Goal: Task Accomplishment & Management: Manage account settings

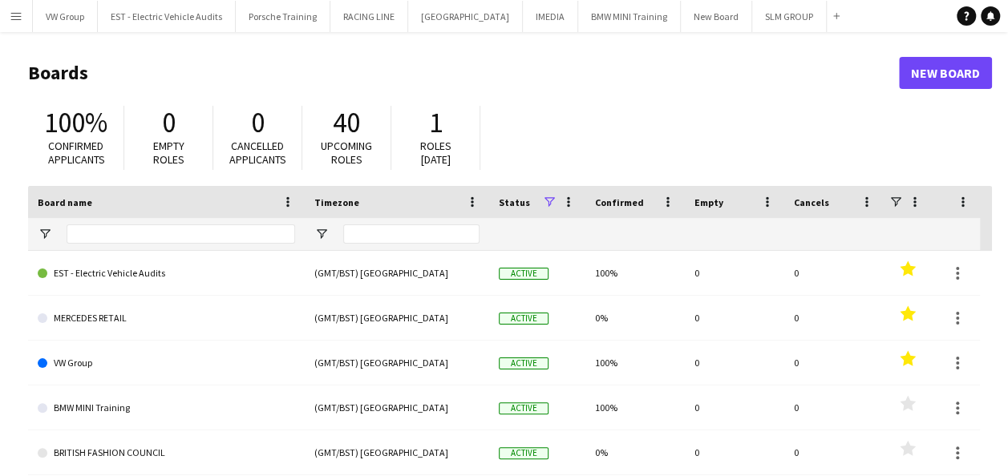
click at [18, 15] on app-icon "Menu" at bounding box center [16, 16] width 13 height 13
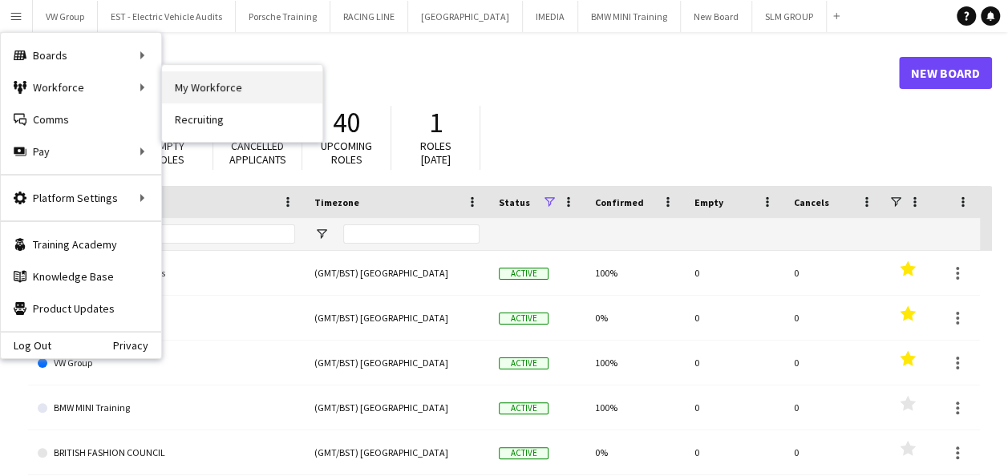
click at [183, 88] on link "My Workforce" at bounding box center [242, 87] width 160 height 32
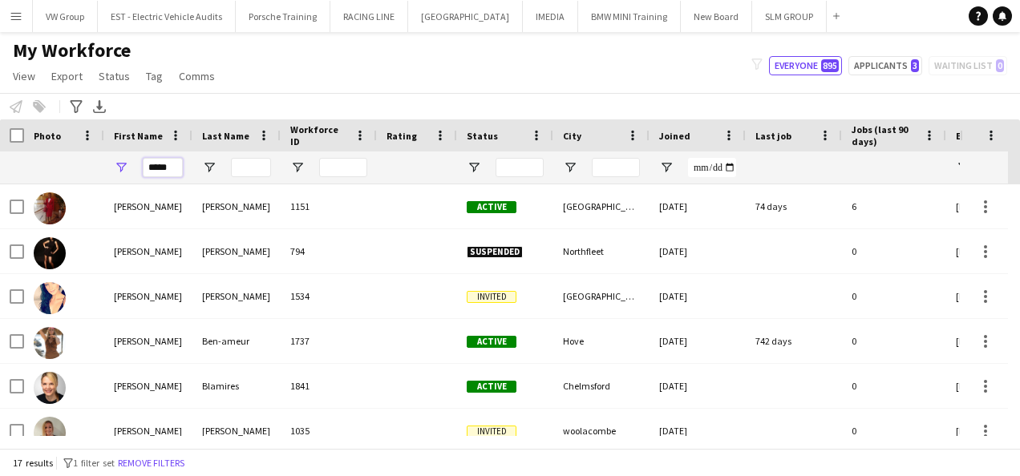
click at [174, 172] on input "*****" at bounding box center [163, 167] width 40 height 19
type input "*"
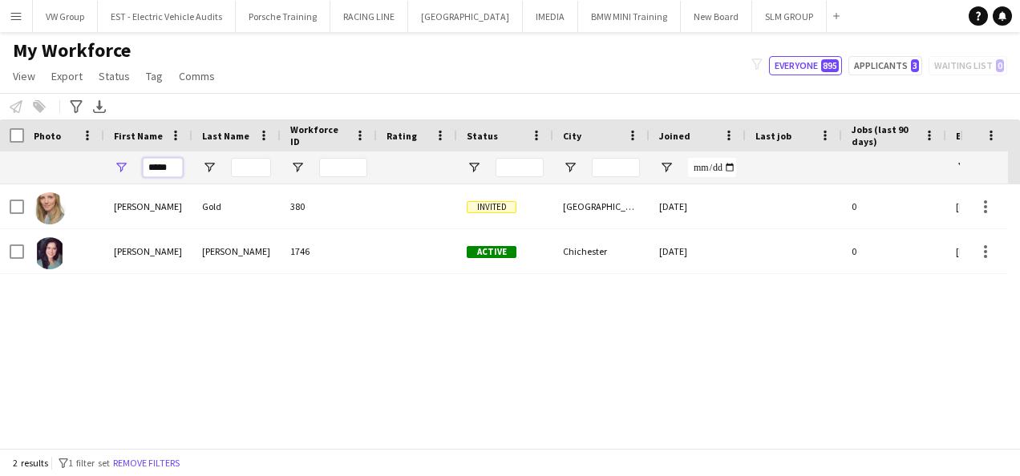
type input "*****"
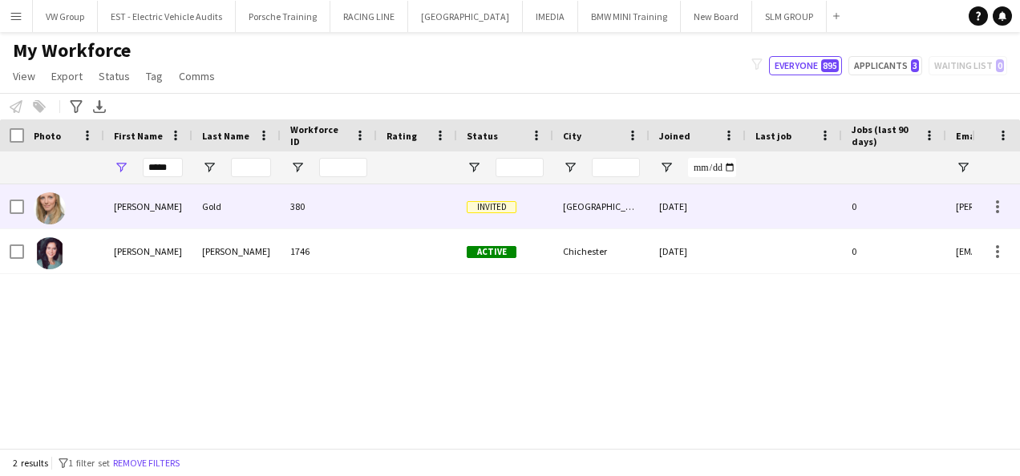
click at [130, 210] on div "Lorna" at bounding box center [148, 206] width 88 height 44
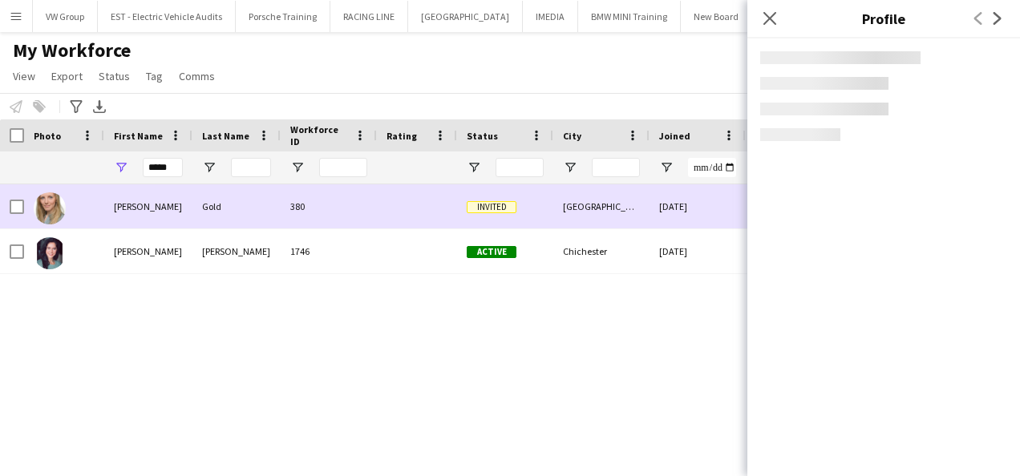
click at [130, 210] on div "Lorna" at bounding box center [148, 206] width 88 height 44
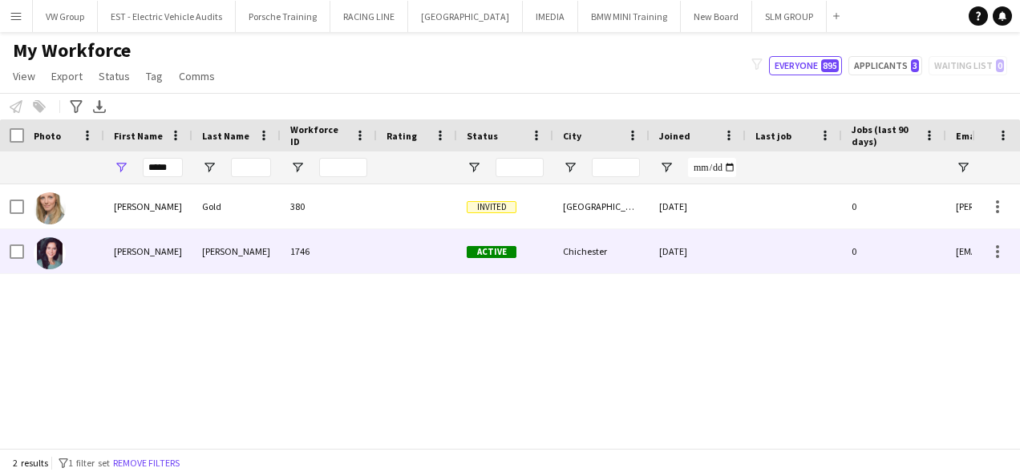
click at [123, 246] on div "Lorna" at bounding box center [148, 251] width 88 height 44
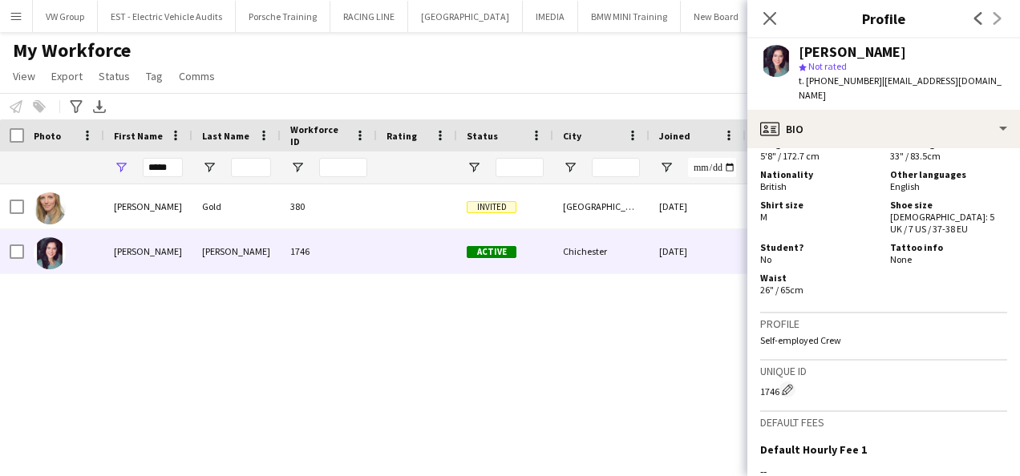
scroll to position [1254, 0]
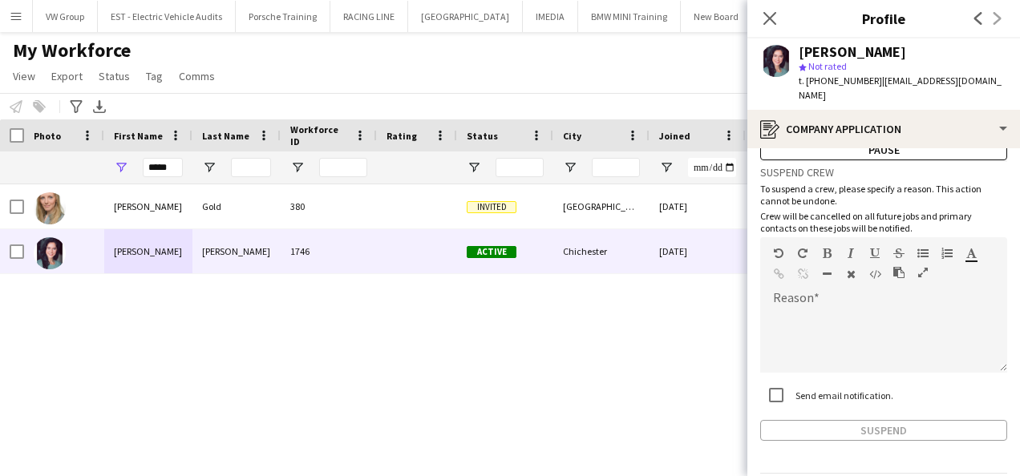
scroll to position [98, 0]
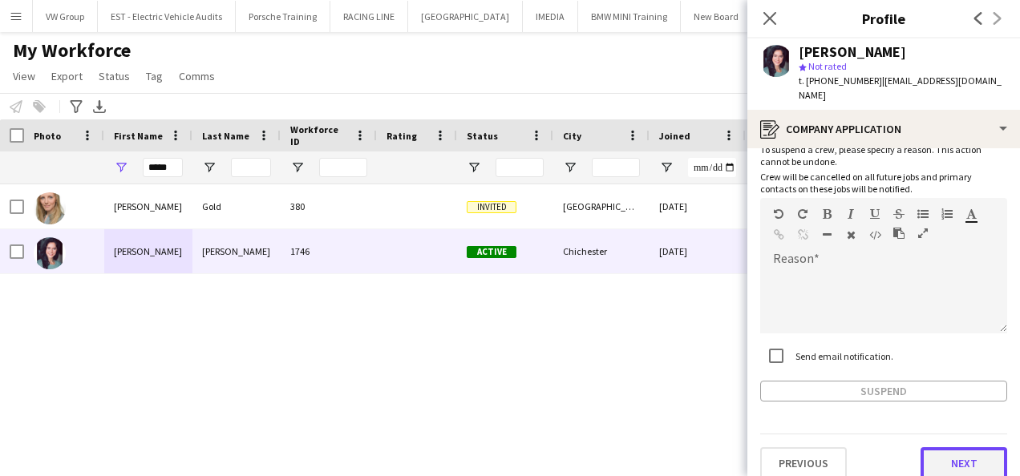
click at [959, 448] on button "Next" at bounding box center [964, 464] width 87 height 32
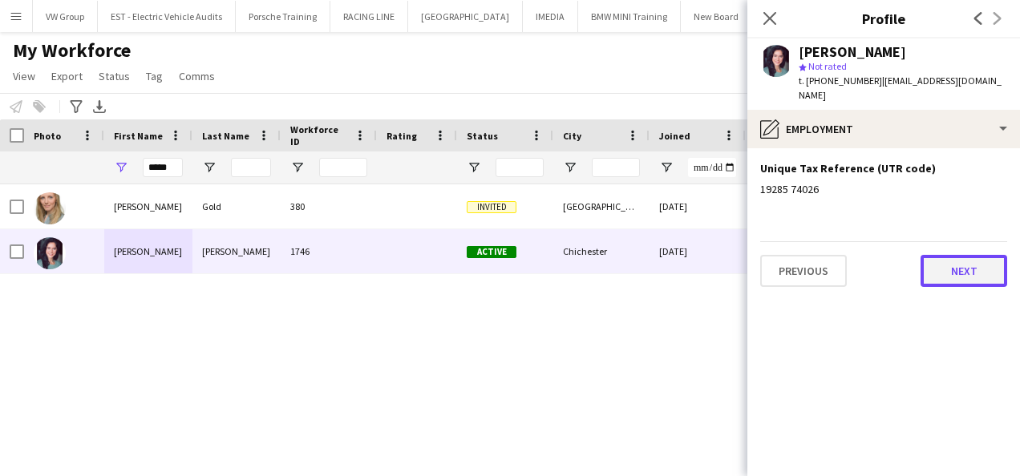
click at [986, 255] on button "Next" at bounding box center [964, 271] width 87 height 32
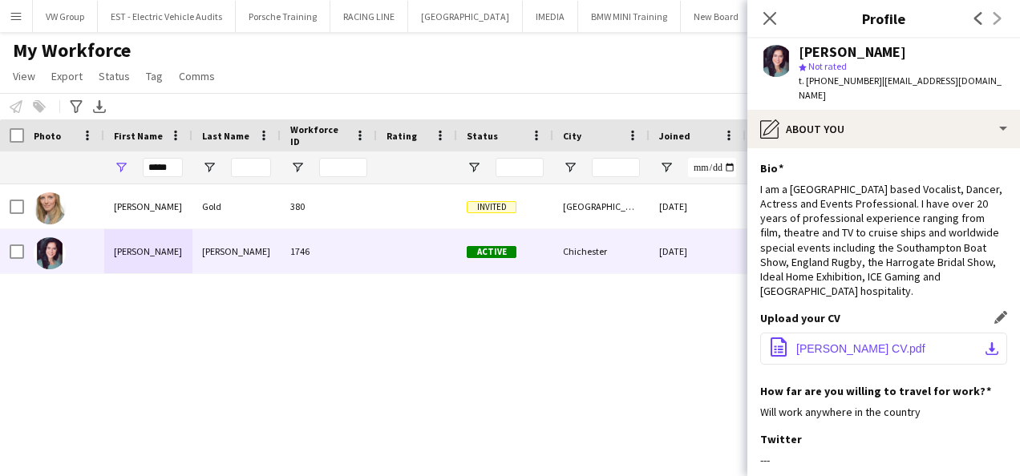
click at [876, 342] on span "LORNA GORDON CV.pdf" at bounding box center [860, 348] width 129 height 13
click at [772, 24] on icon "Close pop-in" at bounding box center [769, 17] width 15 height 15
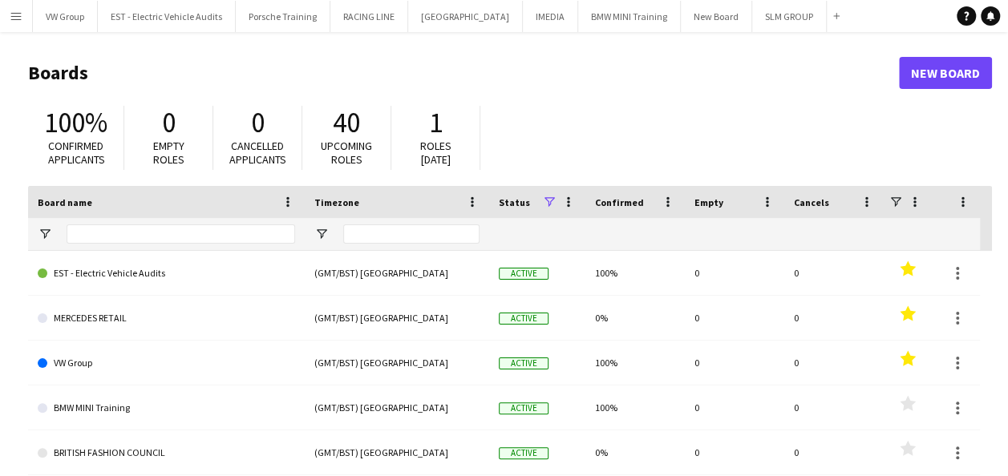
click at [14, 18] on app-icon "Menu" at bounding box center [16, 16] width 13 height 13
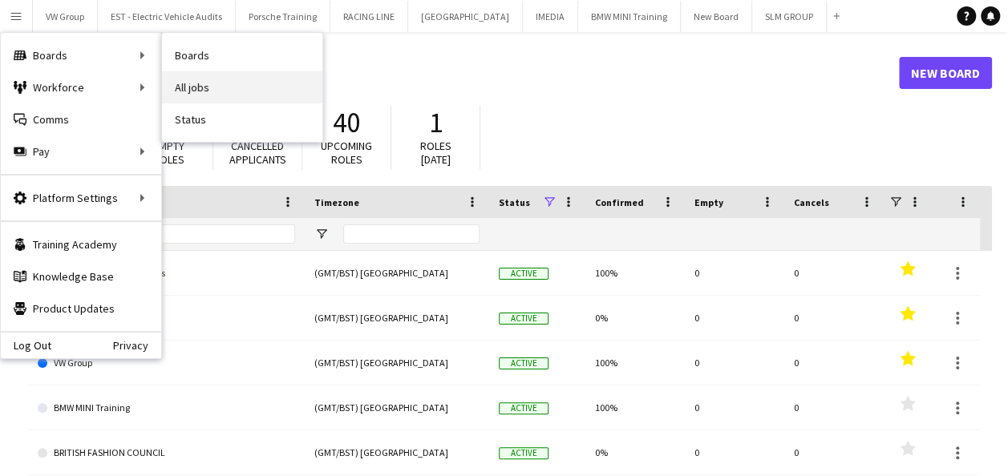
click at [188, 80] on link "All jobs" at bounding box center [242, 87] width 160 height 32
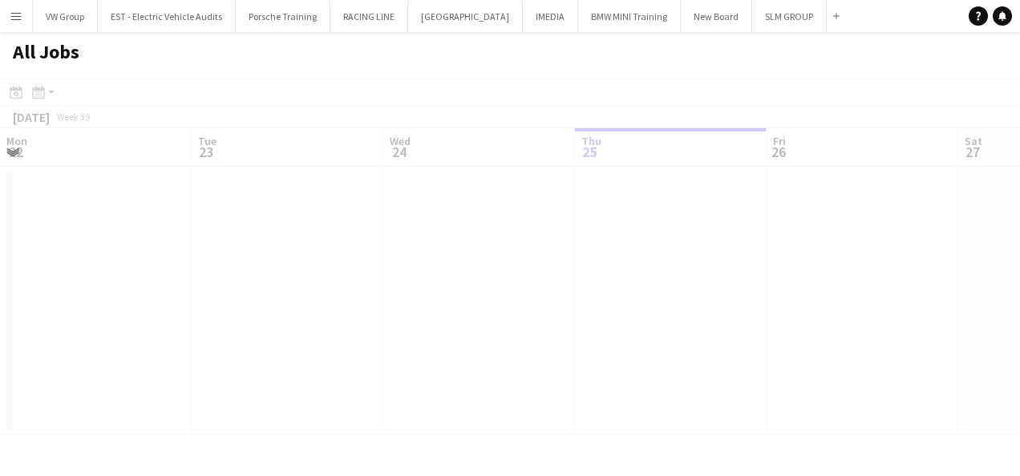
scroll to position [0, 383]
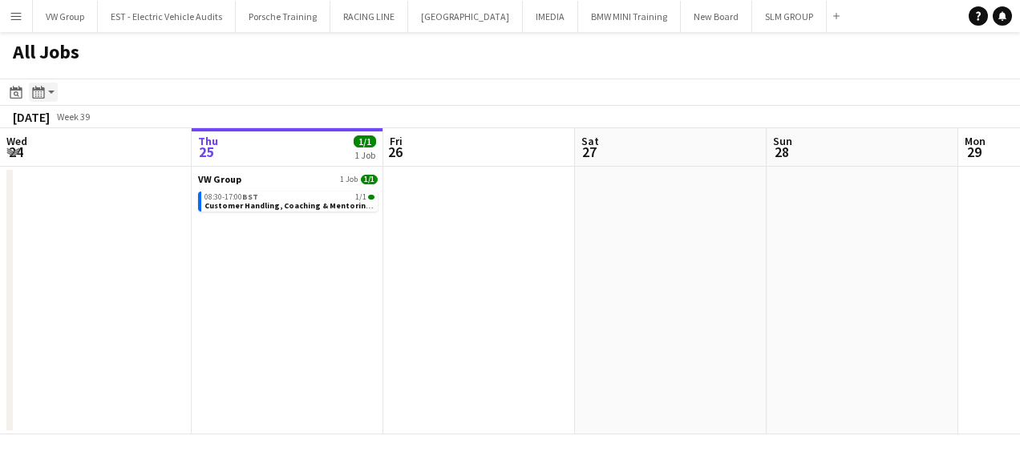
click at [41, 90] on icon at bounding box center [38, 92] width 12 height 13
click at [11, 89] on icon at bounding box center [16, 92] width 12 height 13
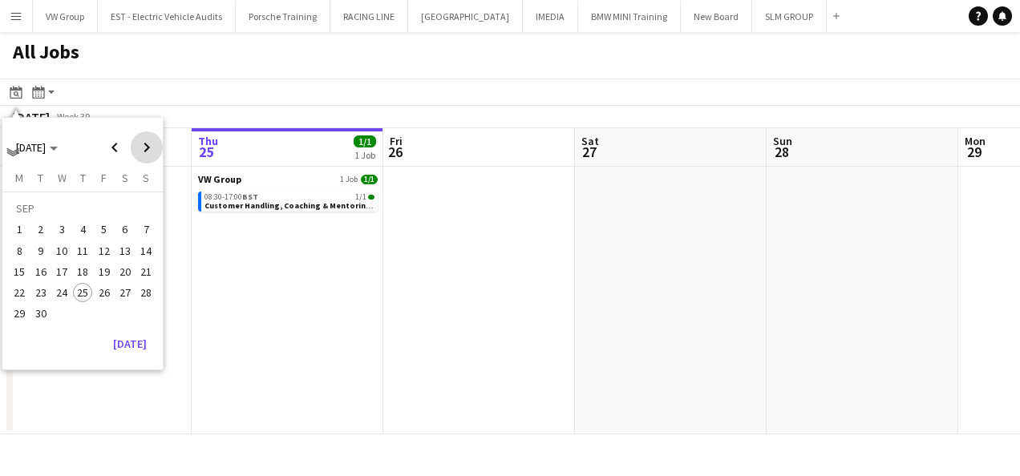
click at [149, 144] on span "Next month" at bounding box center [147, 148] width 32 height 32
click at [48, 266] on span "14" at bounding box center [40, 271] width 19 height 19
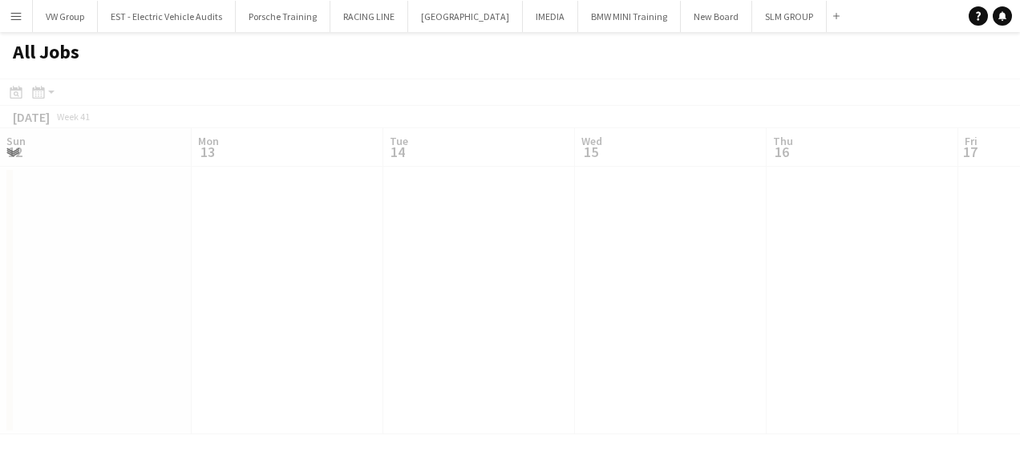
scroll to position [0, 552]
